Goal: Task Accomplishment & Management: Complete application form

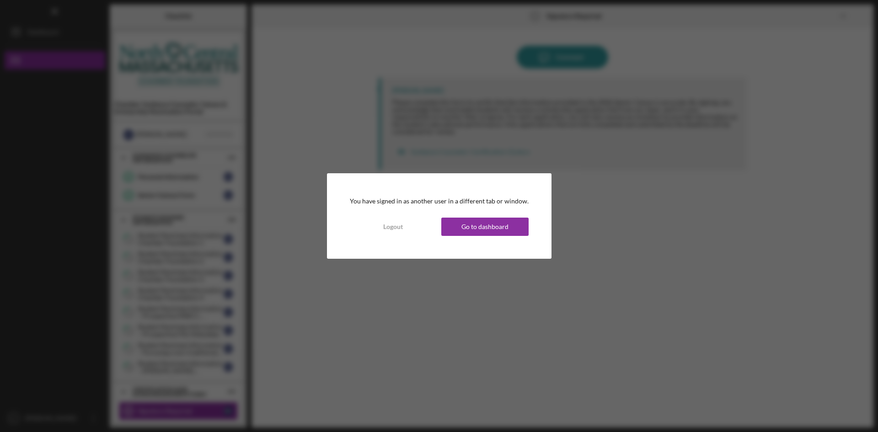
scroll to position [6, 0]
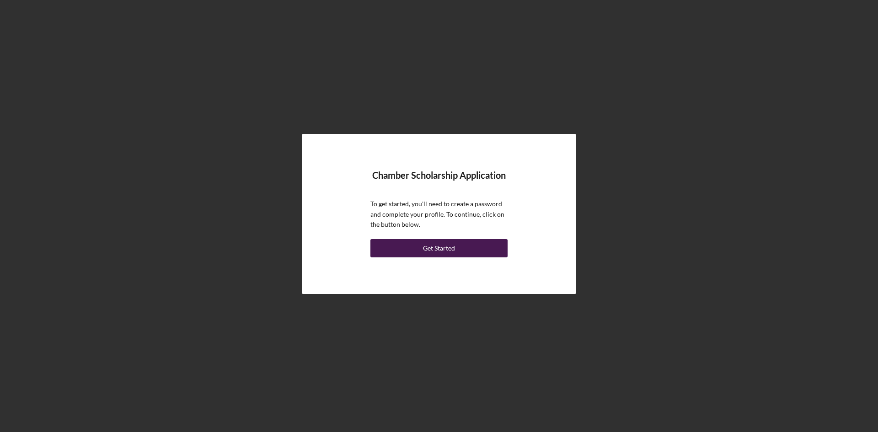
click at [480, 248] on button "Get Started" at bounding box center [438, 248] width 137 height 18
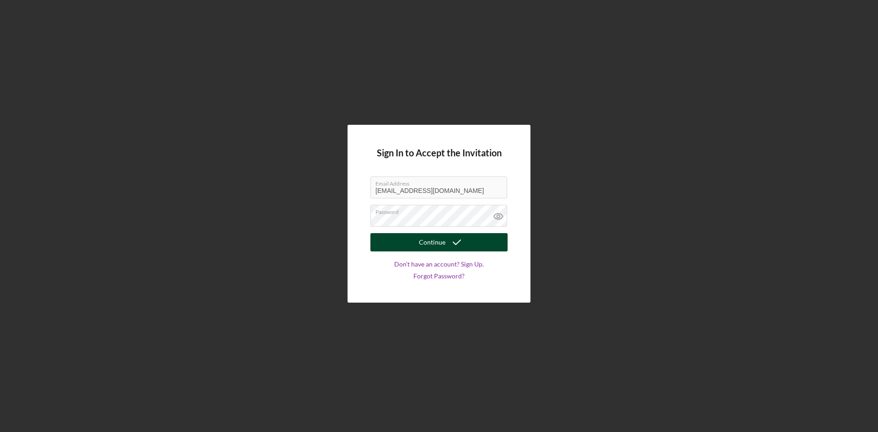
click at [422, 244] on div "Continue" at bounding box center [432, 242] width 27 height 18
